Goal: Information Seeking & Learning: Learn about a topic

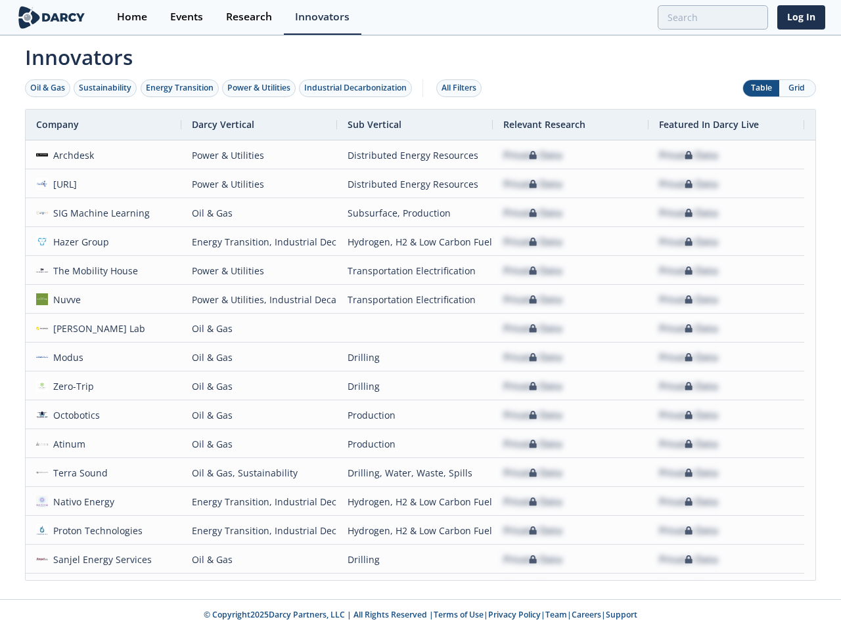
click at [48, 88] on div "Oil & Gas" at bounding box center [47, 88] width 35 height 12
click at [106, 88] on div "Sustainability" at bounding box center [105, 88] width 53 height 12
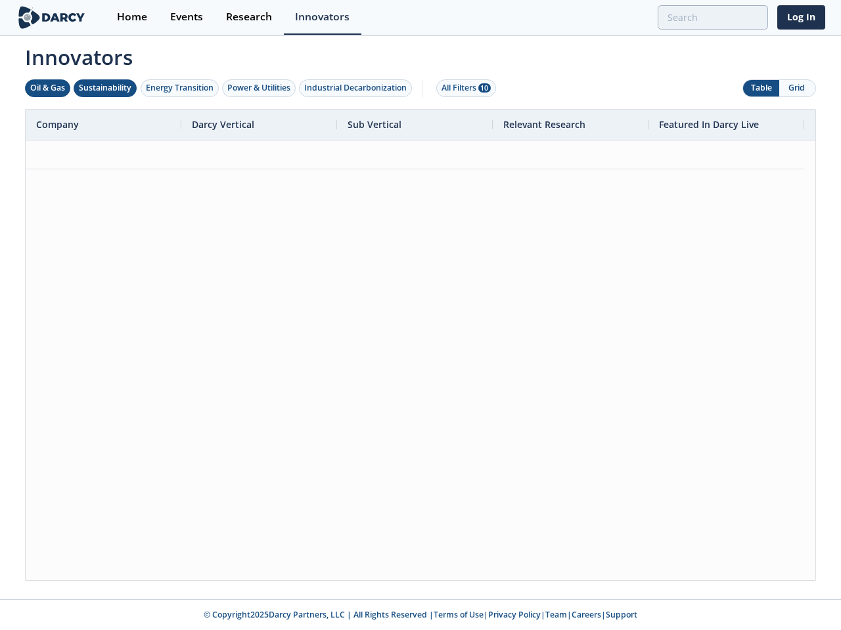
click at [180, 88] on div "Energy Transition" at bounding box center [180, 88] width 68 height 12
click at [260, 88] on div "Power & Utilities" at bounding box center [258, 88] width 63 height 12
click at [358, 88] on div "Industrial Decarbonization" at bounding box center [355, 88] width 102 height 12
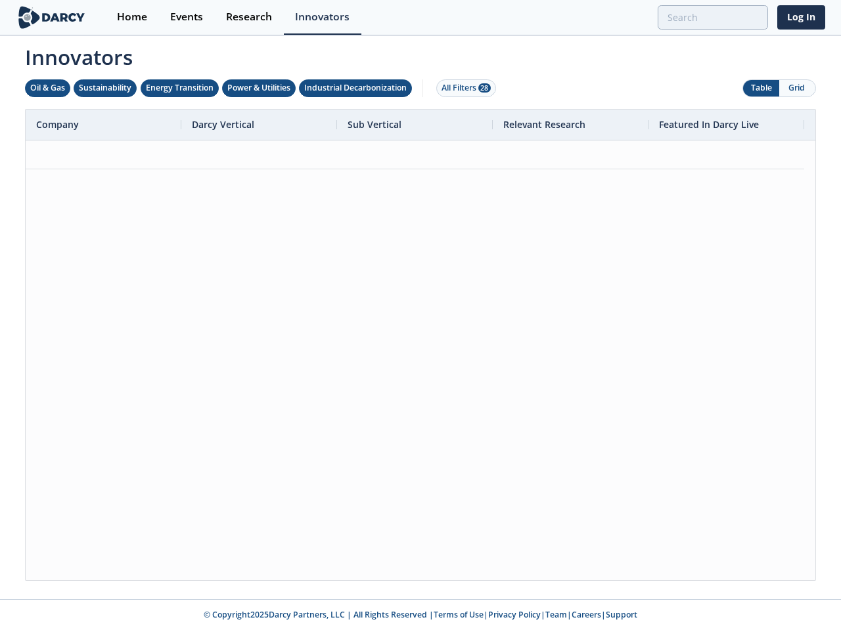
click at [462, 88] on div "All Filters 28" at bounding box center [465, 88] width 49 height 12
